Goal: Task Accomplishment & Management: Use online tool/utility

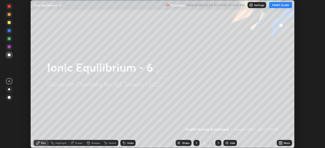
scroll to position [148, 325]
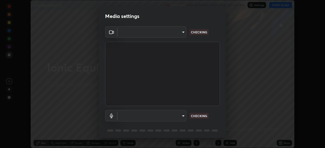
type input "6c2cbd707de14d6f22ad6aa38dcece7be3c4addb00b53b9d4bb55d2e14cdbb5a"
type input "a04182e21108c85d7916f07b11aecbae7481a943fa3278afba10e3a8588275b1"
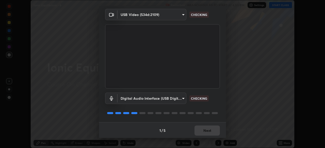
scroll to position [18, 0]
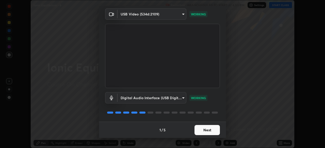
click at [203, 130] on button "Next" at bounding box center [206, 130] width 25 height 10
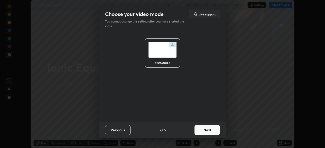
scroll to position [0, 0]
click at [202, 132] on button "Next" at bounding box center [206, 130] width 25 height 10
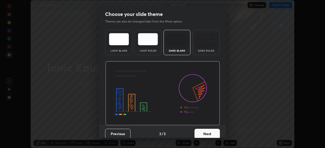
click at [203, 133] on button "Next" at bounding box center [206, 134] width 25 height 10
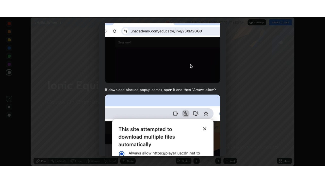
scroll to position [121, 0]
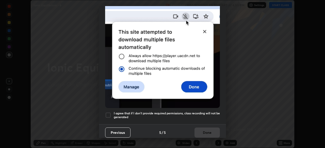
click at [107, 114] on div at bounding box center [108, 115] width 6 height 6
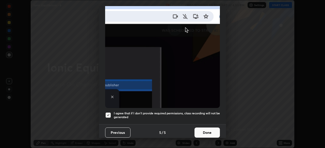
click at [199, 131] on button "Done" at bounding box center [206, 133] width 25 height 10
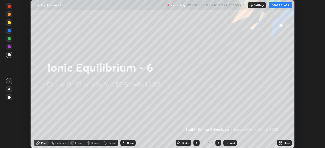
click at [276, 6] on button "START CLASS" at bounding box center [280, 5] width 23 height 6
click at [277, 5] on button "START CLASS" at bounding box center [280, 5] width 23 height 6
click at [280, 143] on icon at bounding box center [280, 143] width 4 height 4
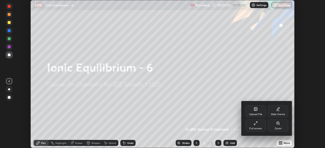
click at [255, 125] on icon at bounding box center [255, 123] width 4 height 4
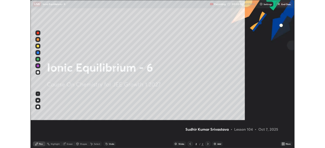
scroll to position [183, 325]
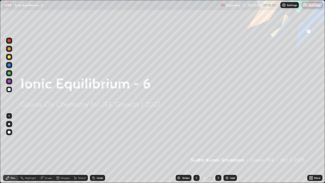
click at [227, 148] on div "Add" at bounding box center [229, 177] width 13 height 6
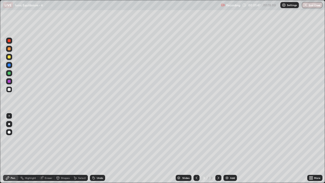
click at [49, 148] on div "Eraser" at bounding box center [49, 177] width 8 height 3
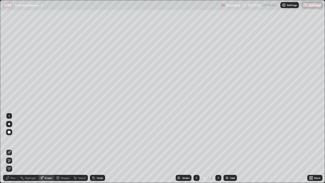
click at [13, 148] on div "Pen" at bounding box center [13, 177] width 5 height 3
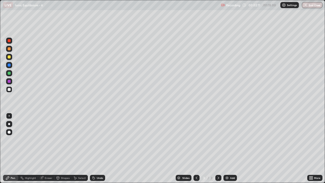
click at [228, 148] on img at bounding box center [227, 178] width 4 height 4
click at [229, 148] on div "Add" at bounding box center [229, 177] width 13 height 6
click at [50, 148] on div "Eraser" at bounding box center [49, 177] width 8 height 3
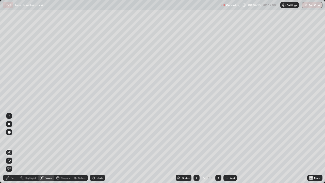
click at [14, 148] on div "Pen" at bounding box center [10, 177] width 15 height 6
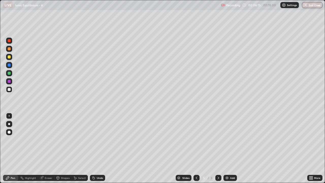
click at [47, 148] on div "Eraser" at bounding box center [49, 177] width 8 height 3
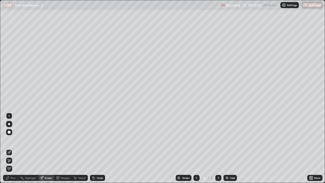
click at [11, 148] on div "Pen" at bounding box center [10, 177] width 15 height 6
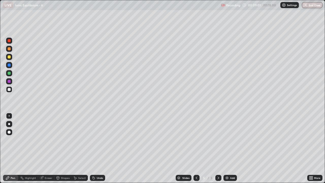
click at [231, 148] on div "Add" at bounding box center [232, 177] width 5 height 3
click at [229, 148] on div "Add" at bounding box center [229, 177] width 13 height 6
click at [49, 148] on div "Eraser" at bounding box center [49, 177] width 8 height 3
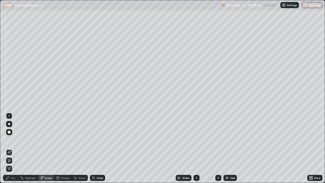
click at [14, 148] on div "Pen" at bounding box center [13, 177] width 5 height 3
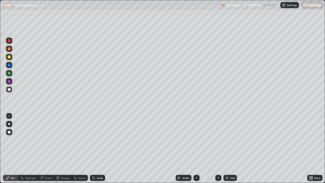
click at [232, 148] on div "Add" at bounding box center [232, 177] width 5 height 3
click at [15, 148] on div "Pen" at bounding box center [13, 177] width 5 height 3
click at [228, 148] on div "Slides 8 / 8 Add" at bounding box center [206, 177] width 202 height 10
click at [227, 148] on div "Add" at bounding box center [229, 177] width 13 height 6
click at [48, 148] on div "Eraser" at bounding box center [49, 177] width 8 height 3
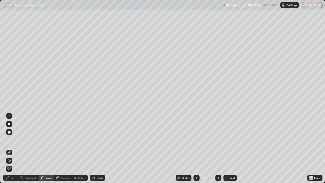
click at [13, 148] on div "Pen" at bounding box center [13, 177] width 5 height 3
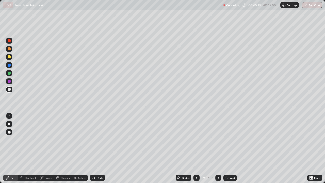
click at [51, 148] on div "Eraser" at bounding box center [49, 177] width 8 height 3
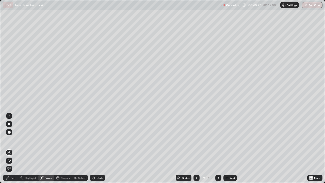
click at [48, 148] on div "Eraser" at bounding box center [49, 177] width 8 height 3
click at [15, 148] on div "Pen" at bounding box center [10, 177] width 15 height 6
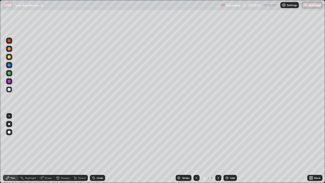
click at [50, 148] on div "Eraser" at bounding box center [49, 177] width 8 height 3
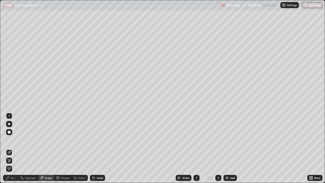
click at [51, 148] on div "Eraser" at bounding box center [49, 177] width 8 height 3
click at [12, 148] on div "Pen" at bounding box center [13, 177] width 5 height 3
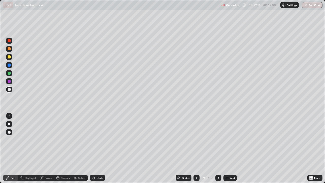
click at [232, 148] on div "Add" at bounding box center [229, 177] width 13 height 6
click at [48, 148] on div "Eraser" at bounding box center [49, 177] width 8 height 3
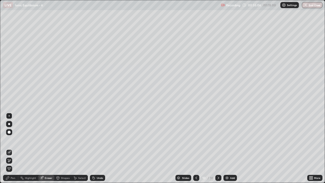
click at [12, 148] on div "Pen" at bounding box center [13, 177] width 5 height 3
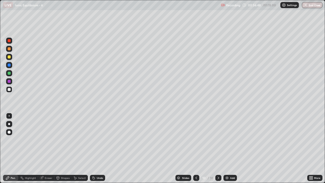
click at [48, 148] on div "Eraser" at bounding box center [49, 177] width 8 height 3
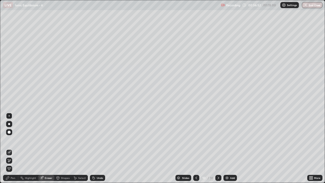
click at [15, 148] on div "Pen" at bounding box center [13, 177] width 5 height 3
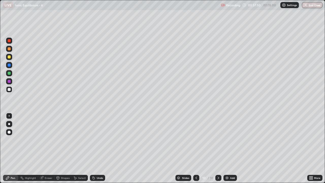
click at [49, 148] on div "Eraser" at bounding box center [49, 177] width 8 height 3
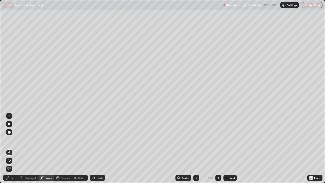
click at [14, 148] on div "Pen" at bounding box center [13, 177] width 5 height 3
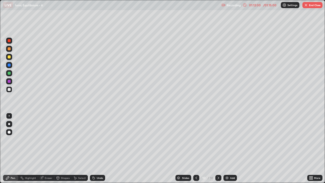
click at [311, 4] on button "End Class" at bounding box center [312, 5] width 20 height 6
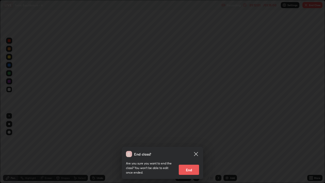
click at [188, 148] on button "End" at bounding box center [189, 169] width 20 height 10
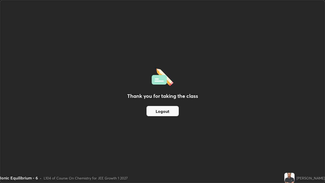
click at [164, 112] on button "Logout" at bounding box center [162, 111] width 32 height 10
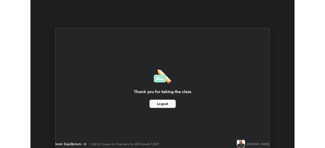
scroll to position [25214, 25038]
